Goal: Navigation & Orientation: Find specific page/section

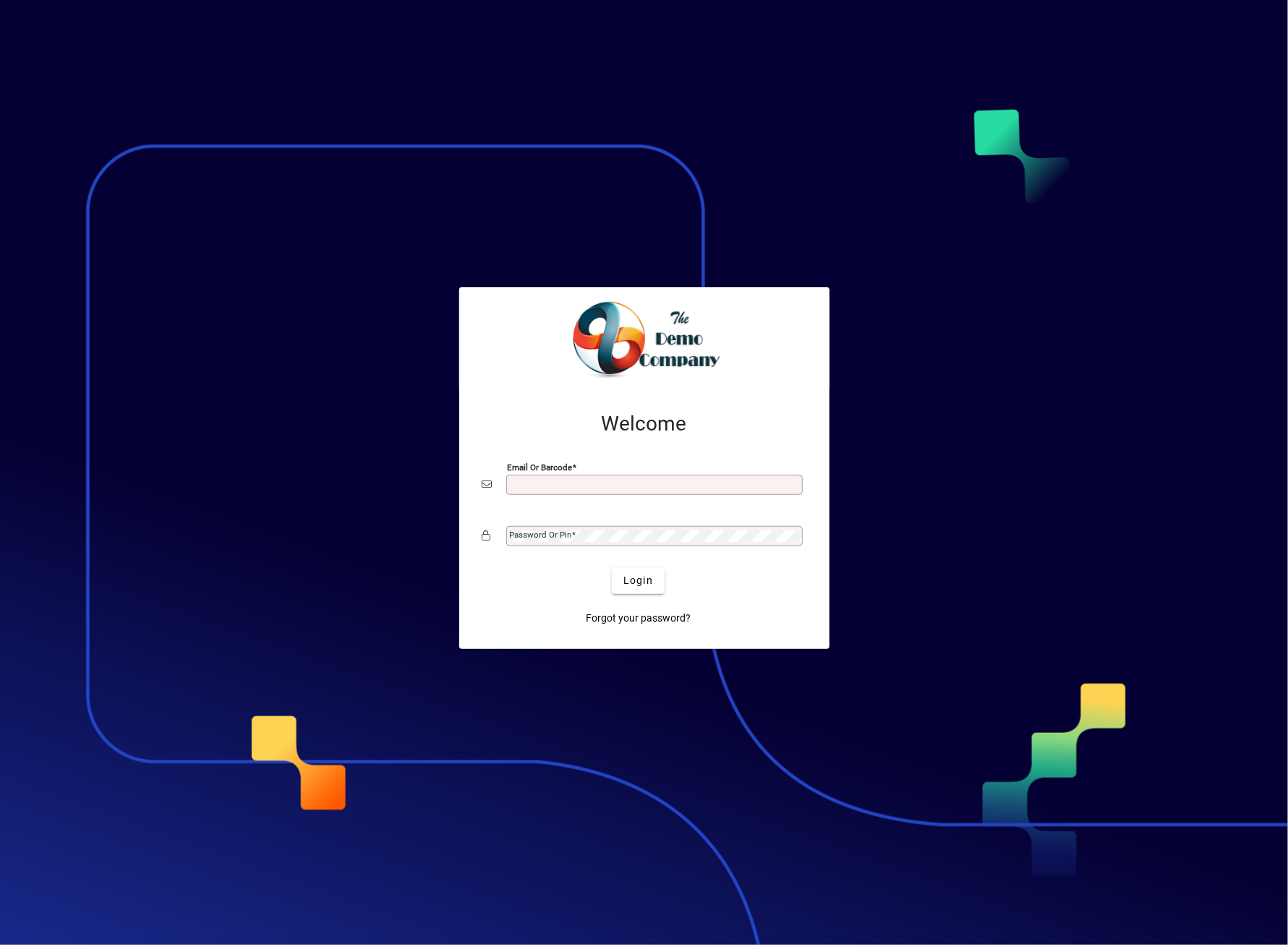
click at [646, 484] on input "Email or Barcode" at bounding box center [655, 484] width 292 height 12
type input "**********"
click at [550, 533] on mat-label "Password or Pin" at bounding box center [541, 534] width 62 height 10
click at [612, 568] on button "Login" at bounding box center [638, 581] width 53 height 26
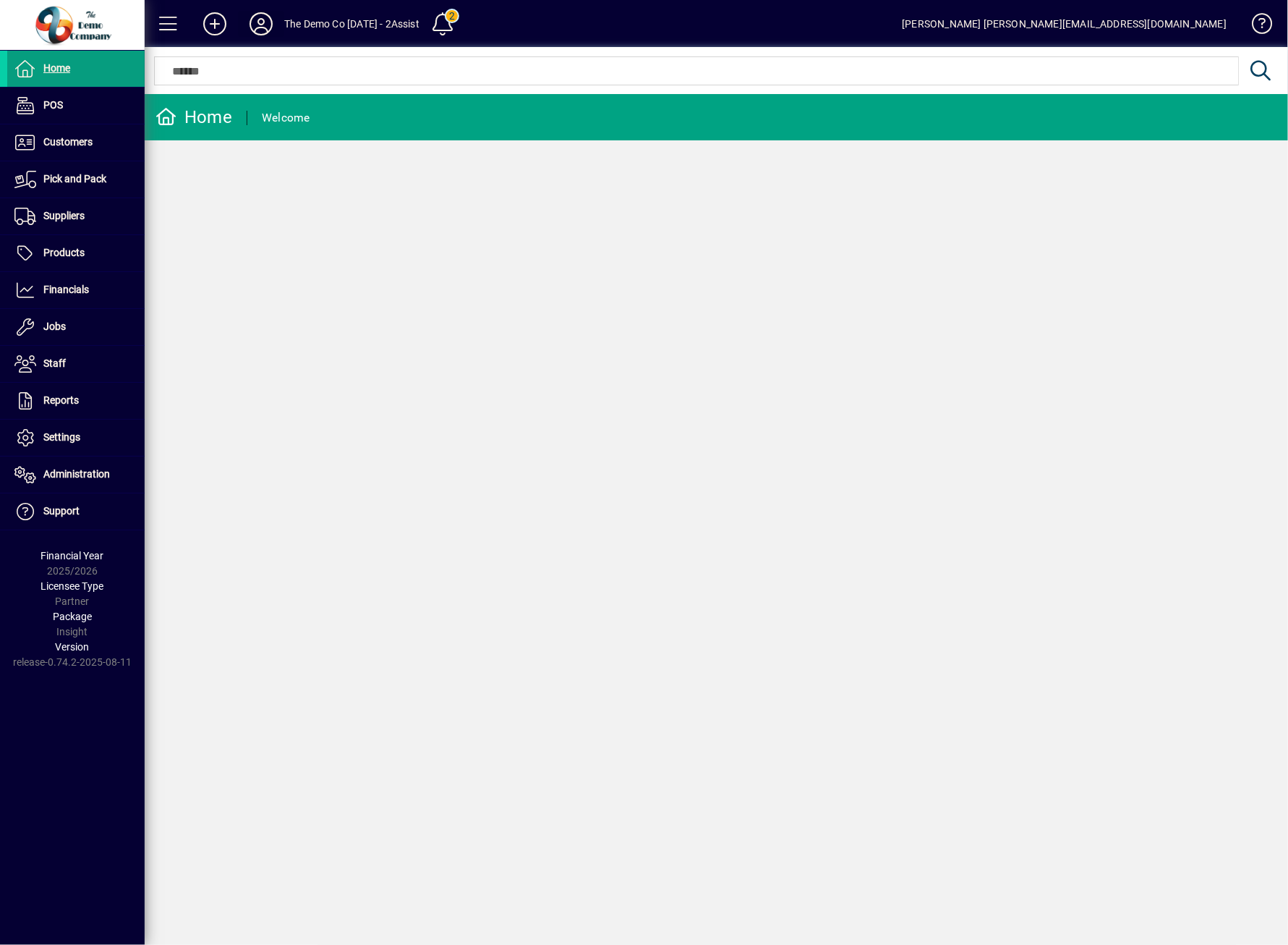
click at [255, 25] on icon at bounding box center [261, 24] width 29 height 23
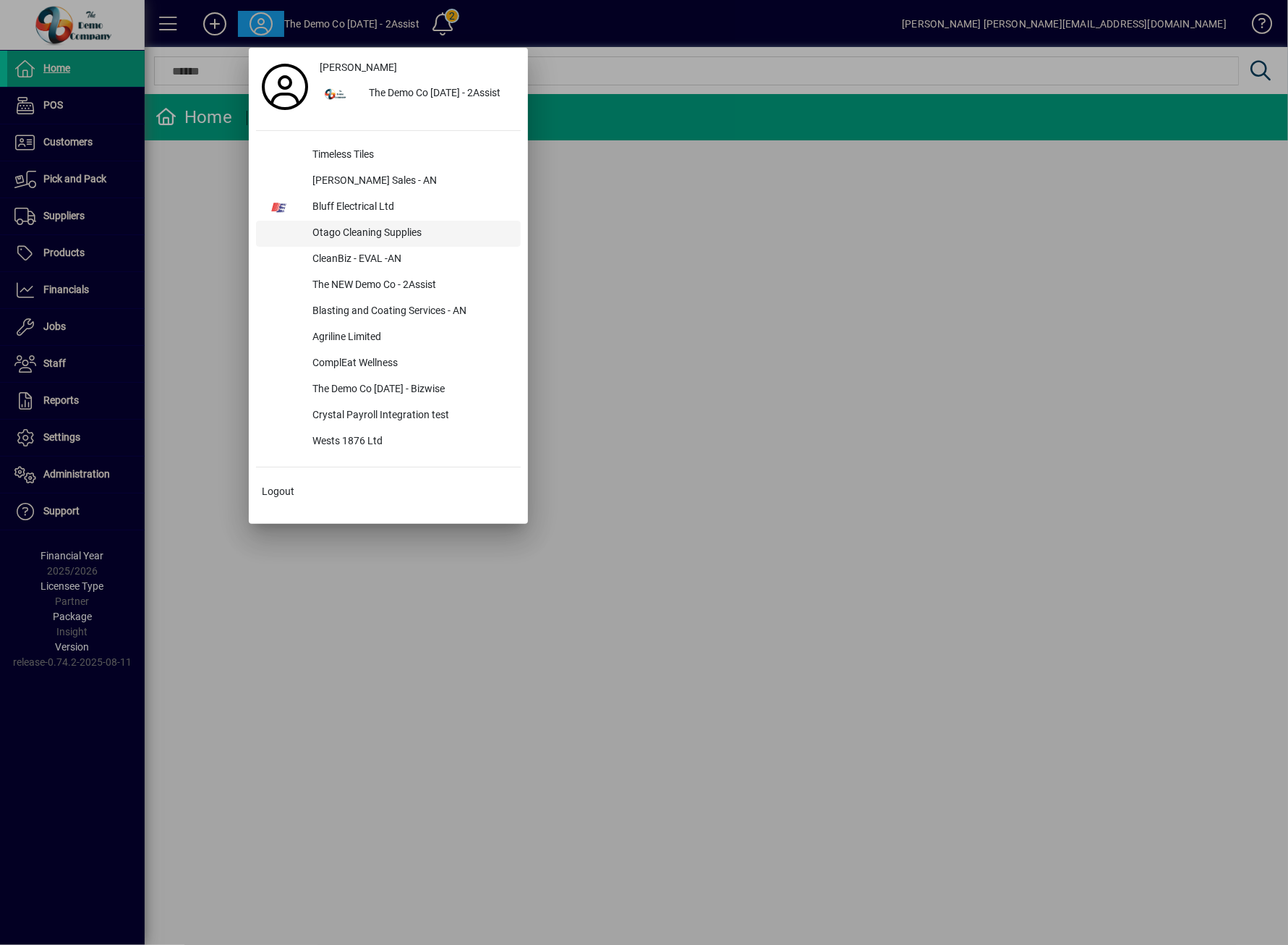
click at [353, 234] on div "Otago Cleaning Supplies" at bounding box center [411, 233] width 220 height 26
